Goal: Check status: Check status

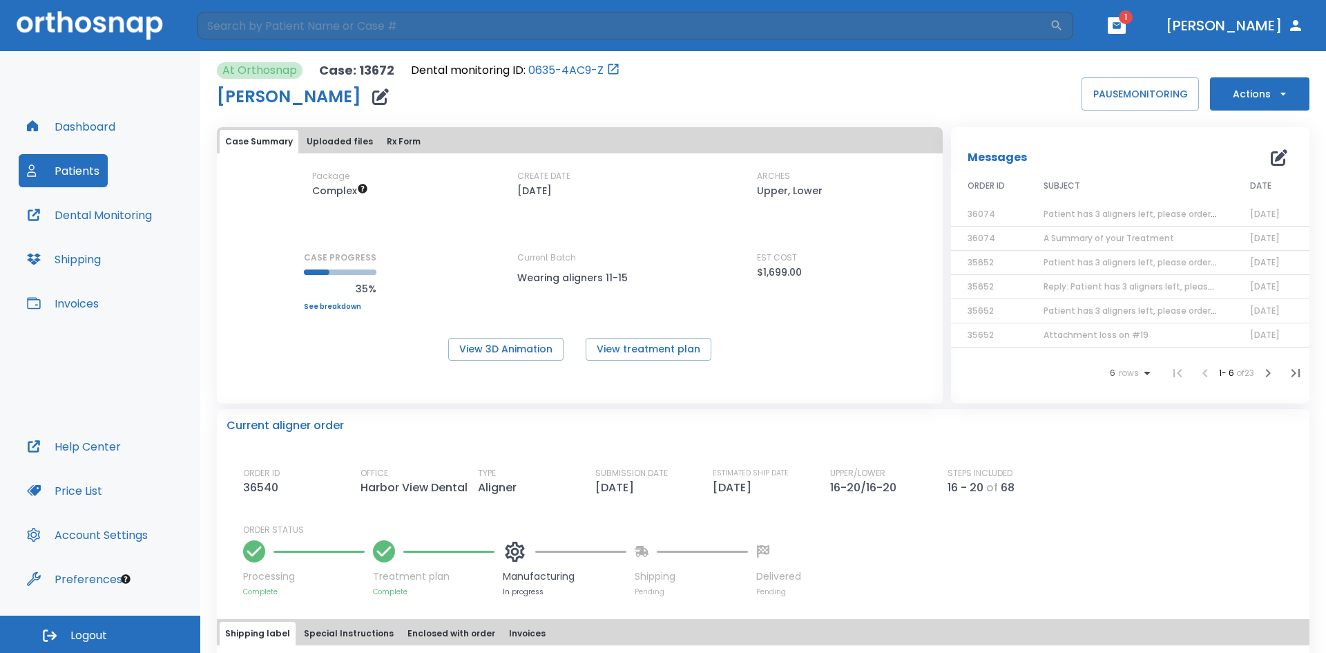
scroll to position [127, 0]
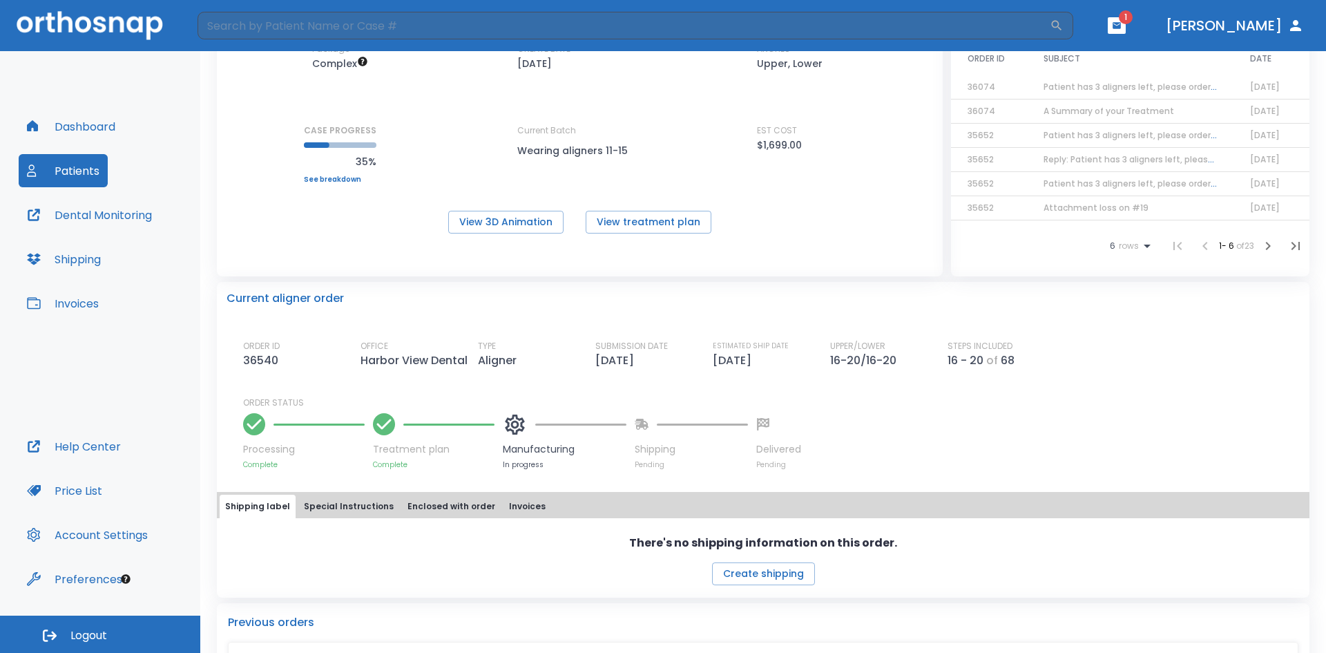
drag, startPoint x: 79, startPoint y: 153, endPoint x: 77, endPoint y: 165, distance: 12.6
click at [77, 165] on div "Dashboard Patients Dental Monitoring Shipping Invoices" at bounding box center [100, 270] width 163 height 320
click at [77, 166] on button "Patients" at bounding box center [63, 170] width 89 height 33
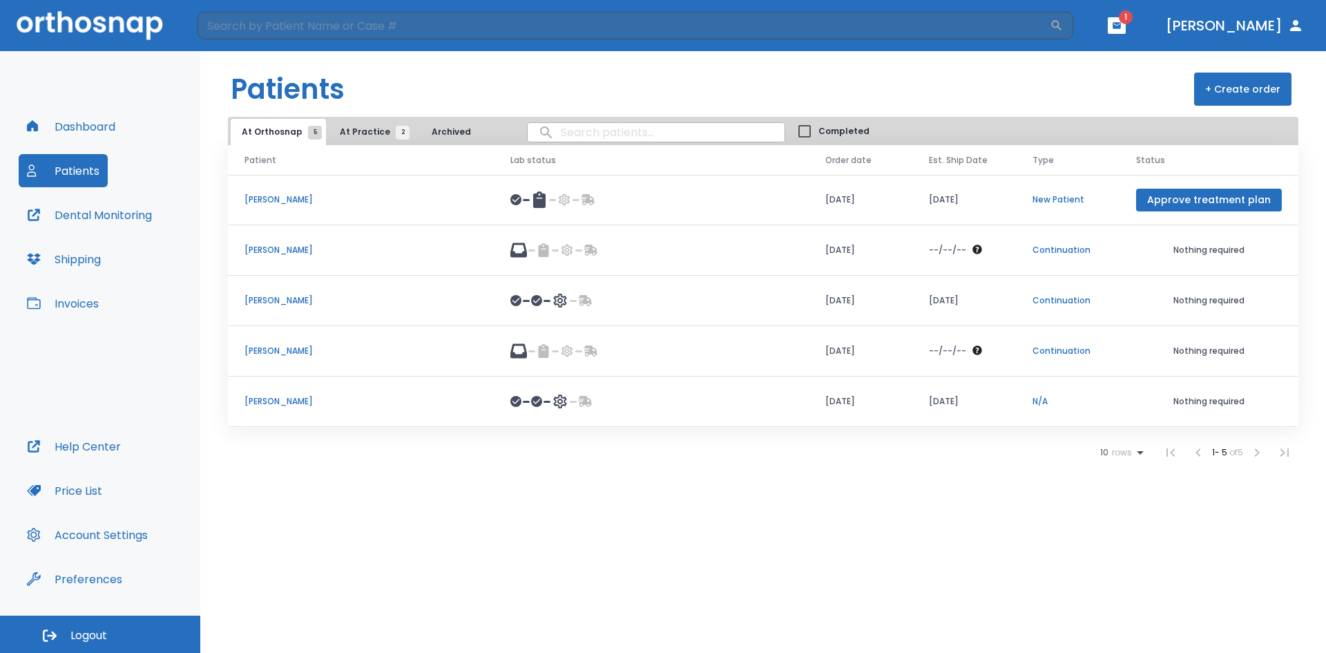
click at [372, 133] on span "At Practice 2" at bounding box center [371, 132] width 63 height 12
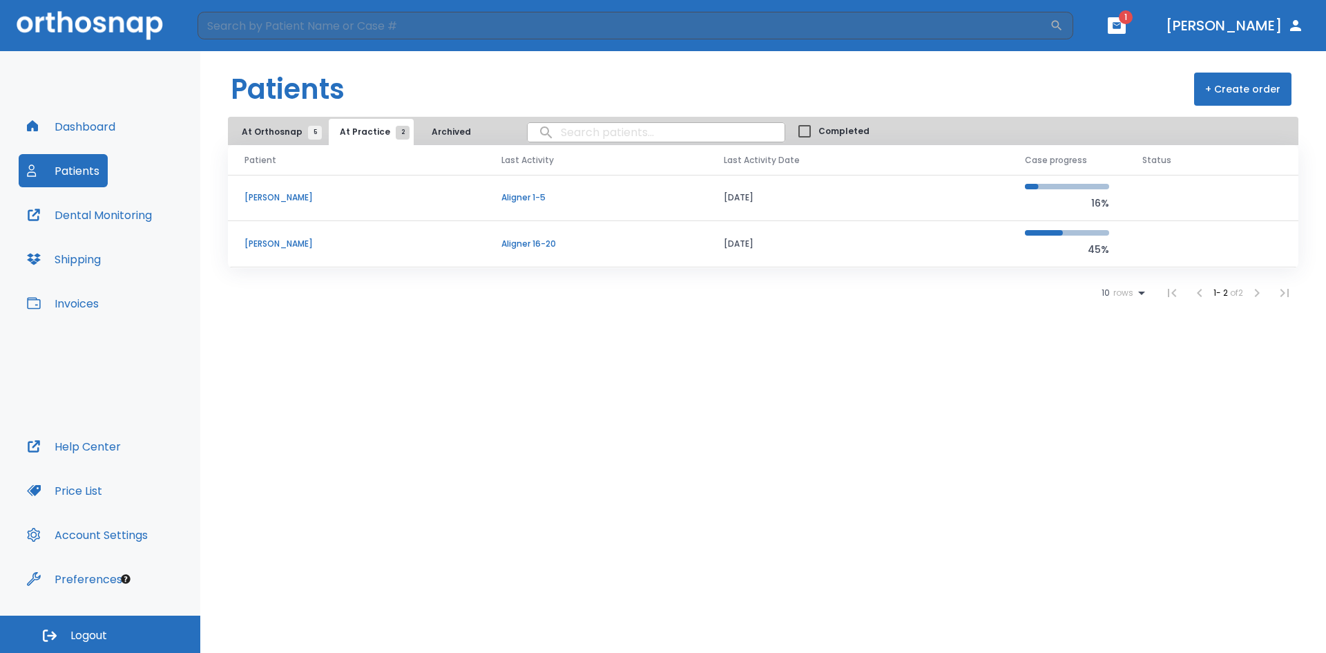
click at [222, 231] on div "Patient Last Activity Last Activity Date Case progress Status Talon Sidelinger …" at bounding box center [763, 226] width 1126 height 162
click at [245, 241] on p "[PERSON_NAME]" at bounding box center [356, 244] width 224 height 12
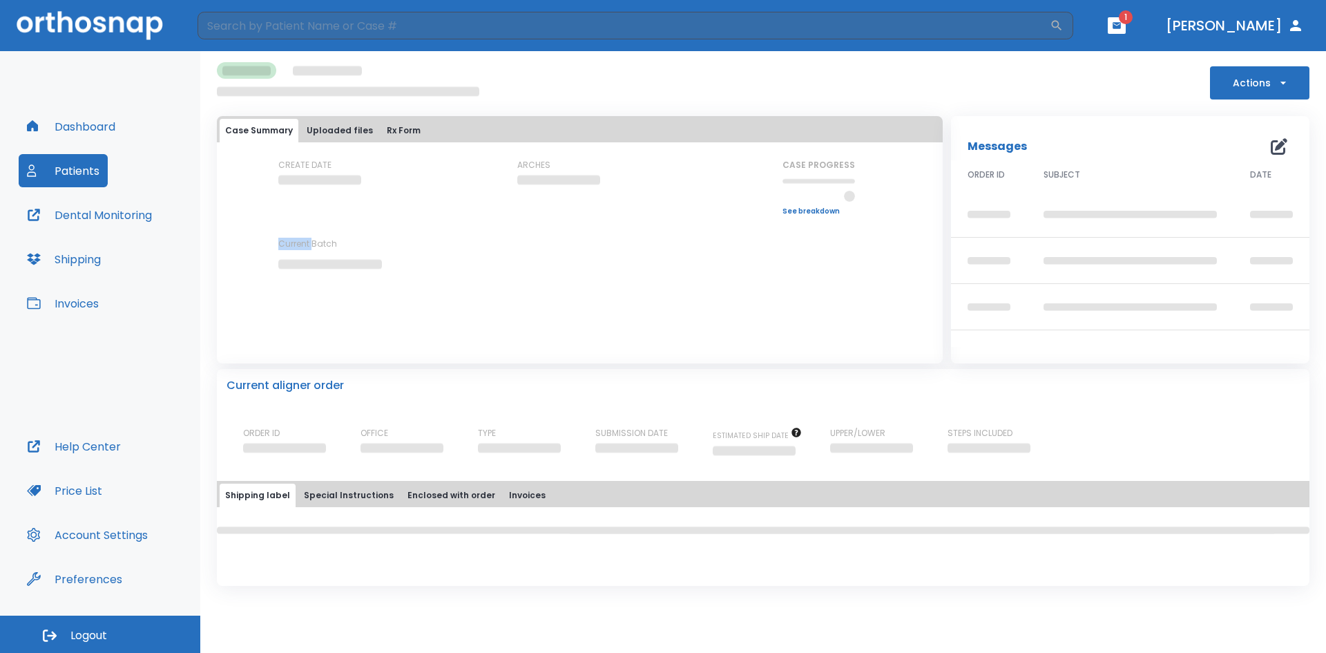
click at [245, 241] on div "CREATE DATE ARCHES CASE PROGRESS Upper progress (Est. Awaiting Data ) 0% Lower …" at bounding box center [580, 226] width 726 height 135
click at [234, 254] on div "CREATE DATE ARCHES CASE PROGRESS Upper progress (Est. Awaiting Data ) 0% Lower …" at bounding box center [580, 226] width 726 height 135
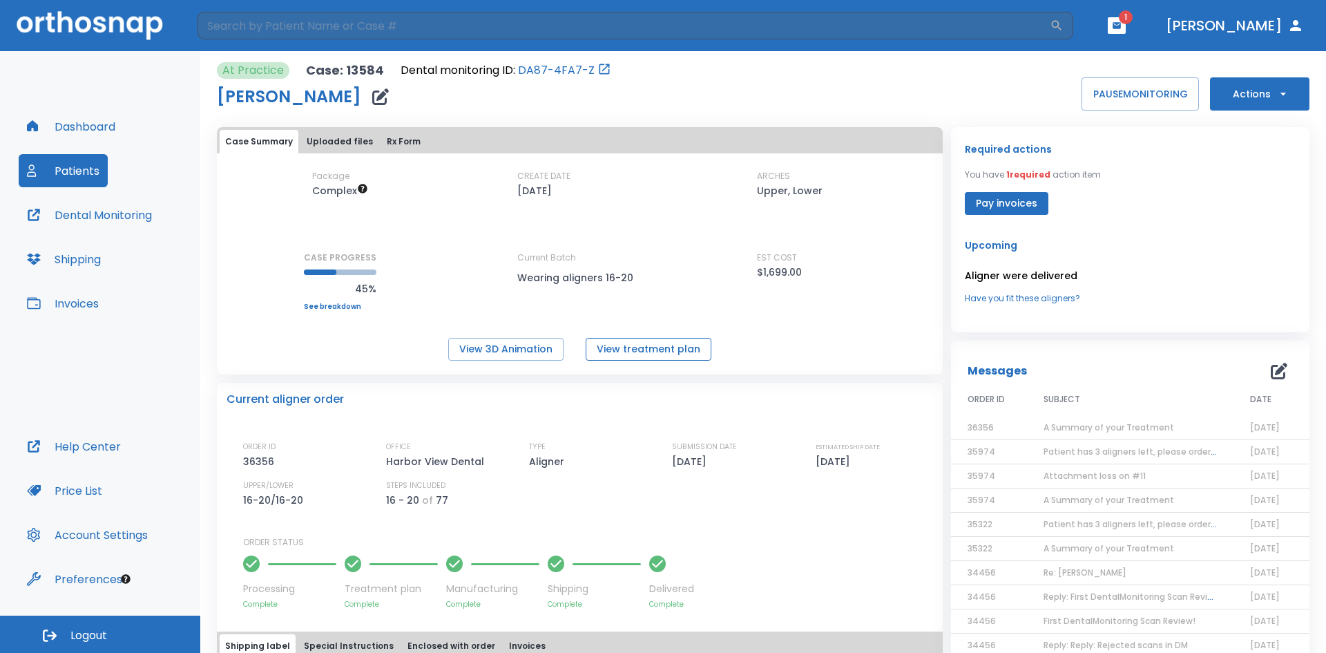
click at [634, 351] on button "View treatment plan" at bounding box center [649, 349] width 126 height 23
click at [599, 348] on button "View treatment plan" at bounding box center [649, 349] width 126 height 23
click at [80, 121] on button "Dashboard" at bounding box center [71, 126] width 105 height 33
